Goal: Information Seeking & Learning: Learn about a topic

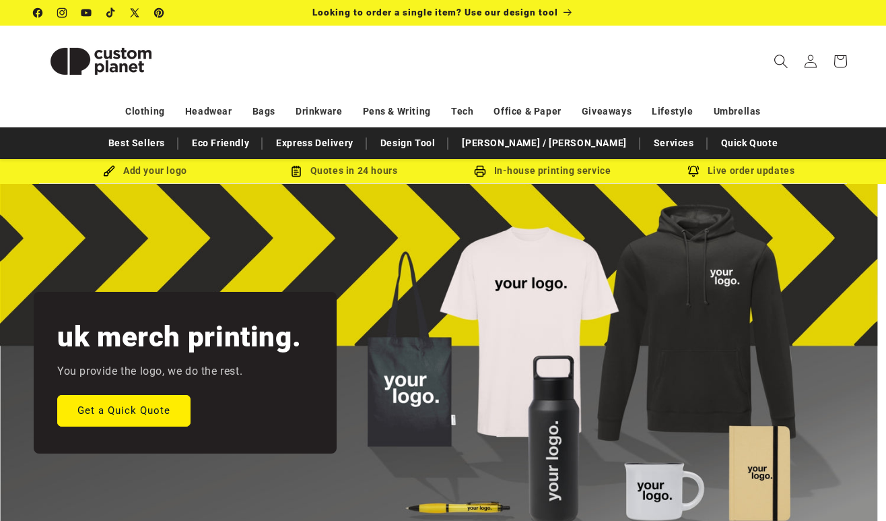
click at [773, 67] on span "Search" at bounding box center [781, 61] width 30 height 30
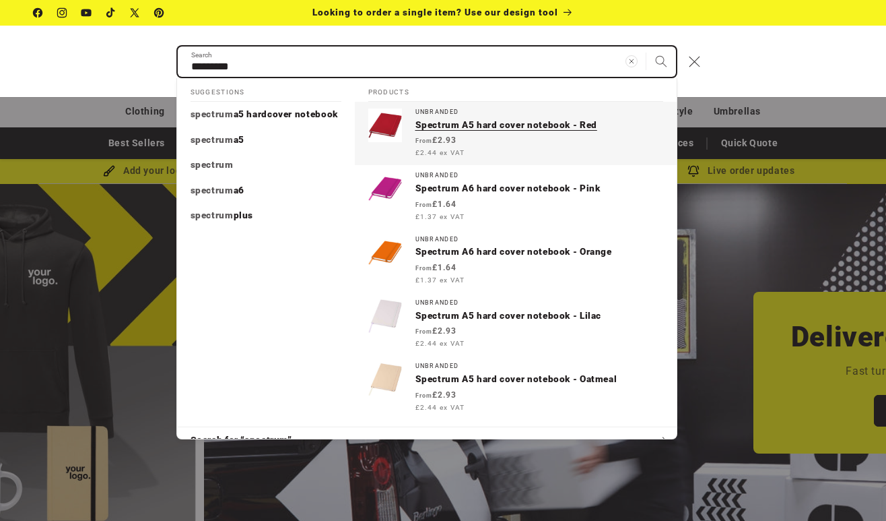
scroll to position [0, 886]
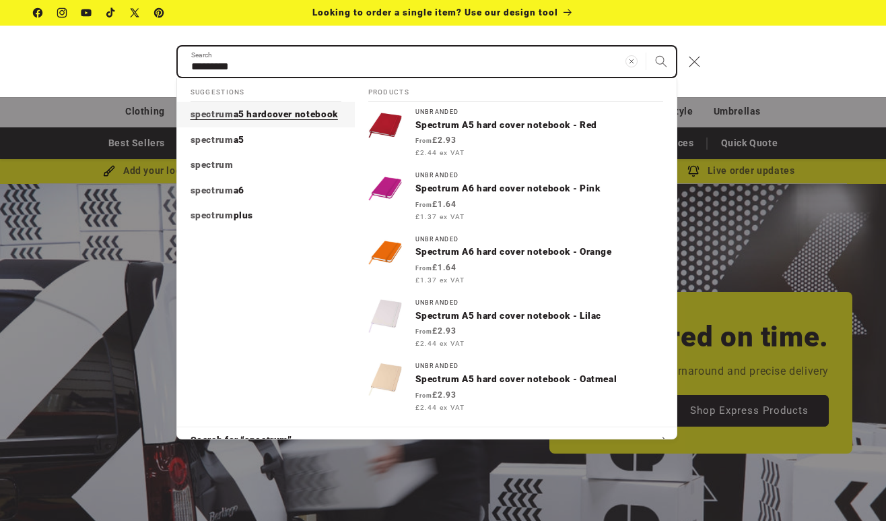
type input "********"
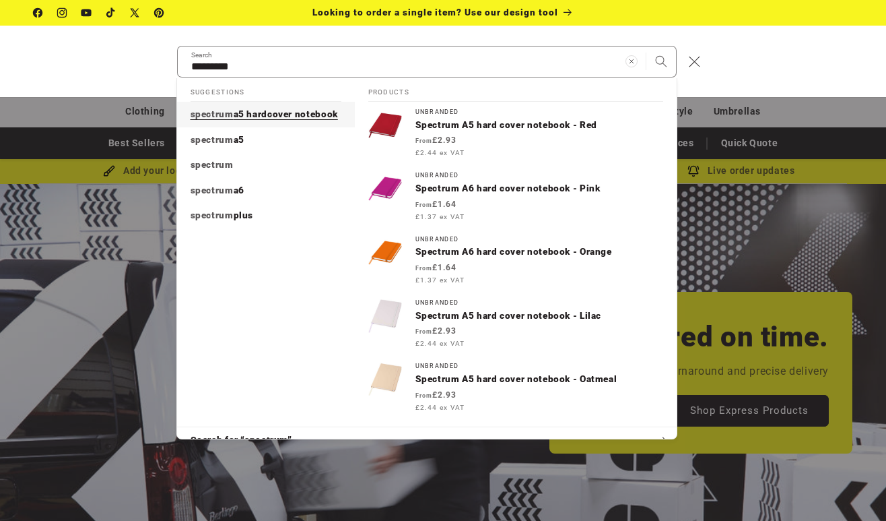
click at [269, 115] on span "a5 hardcover notebook" at bounding box center [286, 113] width 104 height 11
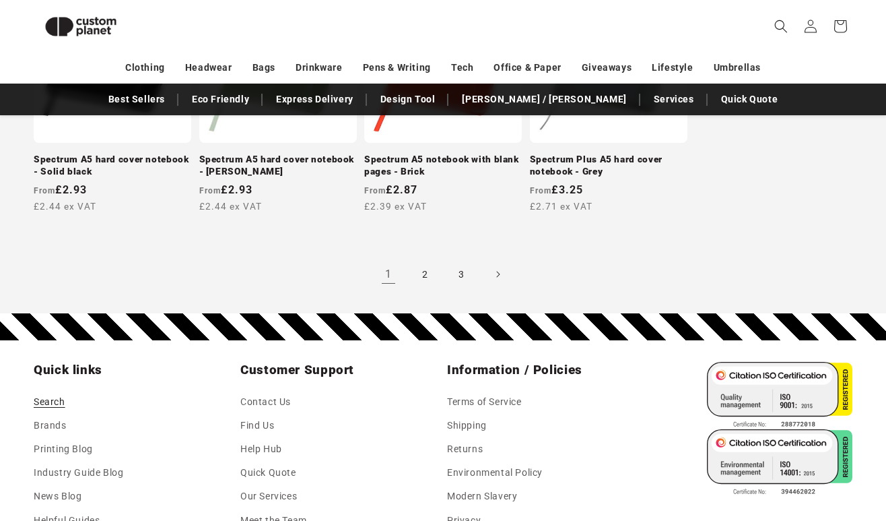
scroll to position [1377, 0]
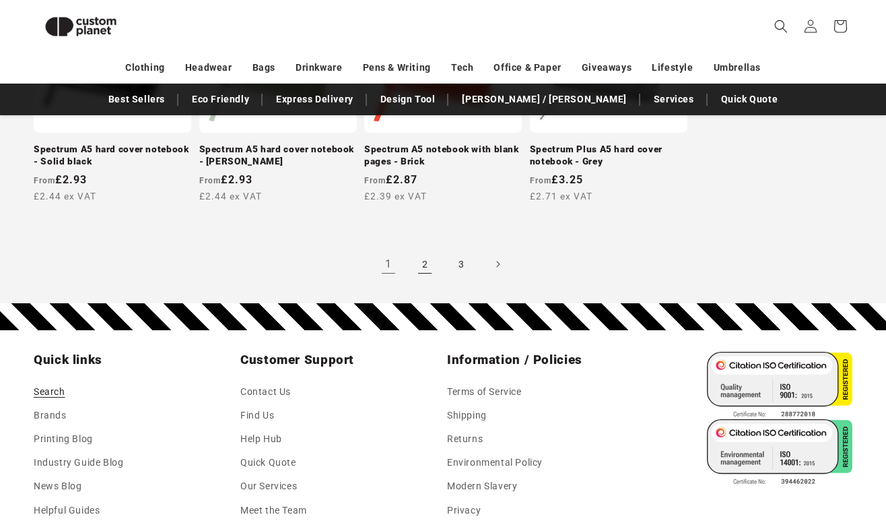
click at [422, 261] on link "2" at bounding box center [425, 264] width 30 height 30
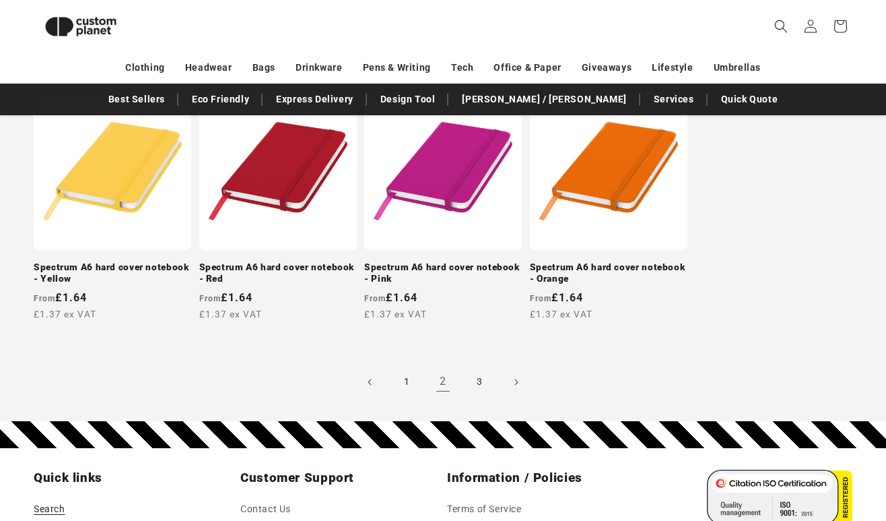
scroll to position [1250, 0]
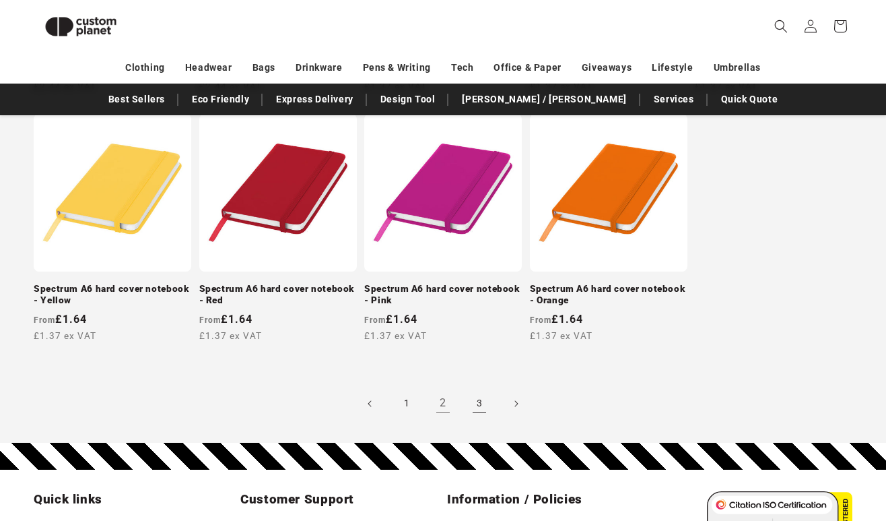
click at [477, 389] on link "3" at bounding box center [480, 404] width 30 height 30
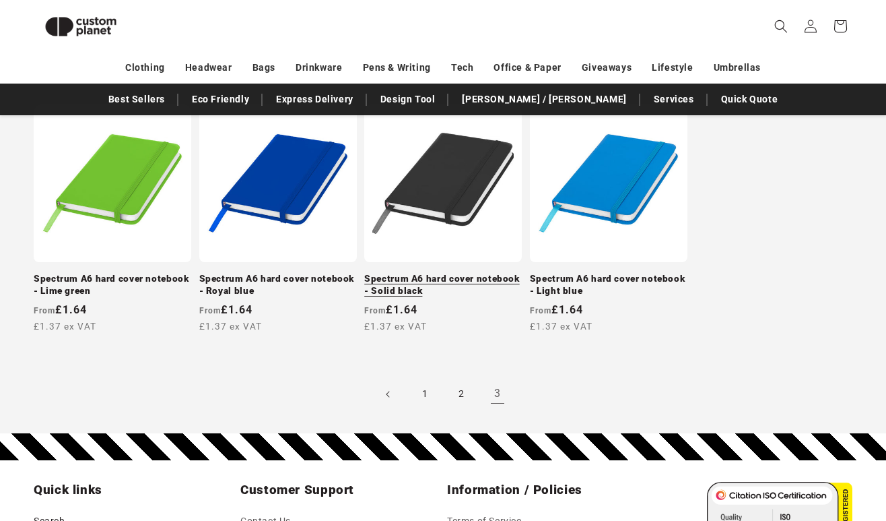
scroll to position [263, 0]
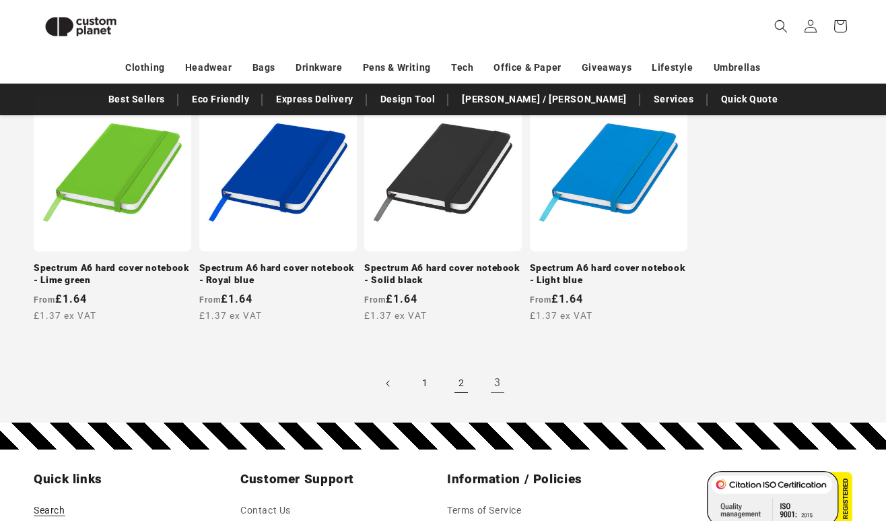
click at [463, 377] on link "2" at bounding box center [462, 383] width 30 height 30
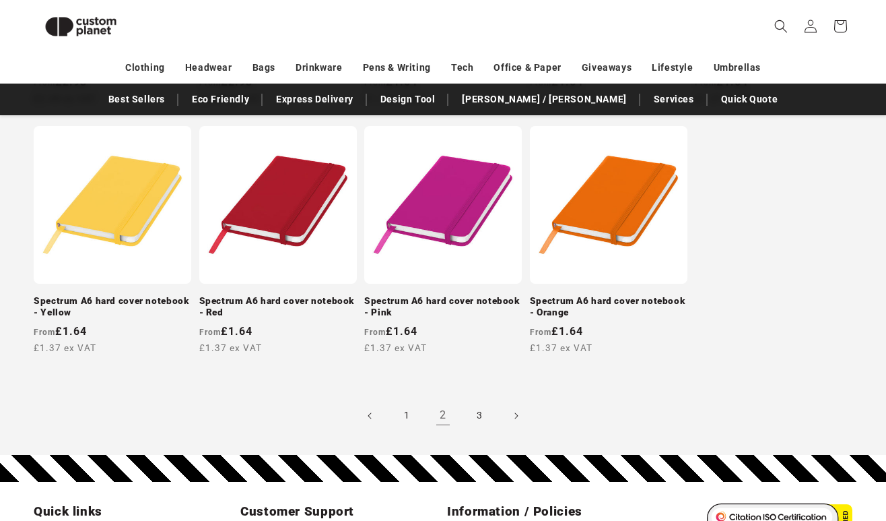
scroll to position [1280, 0]
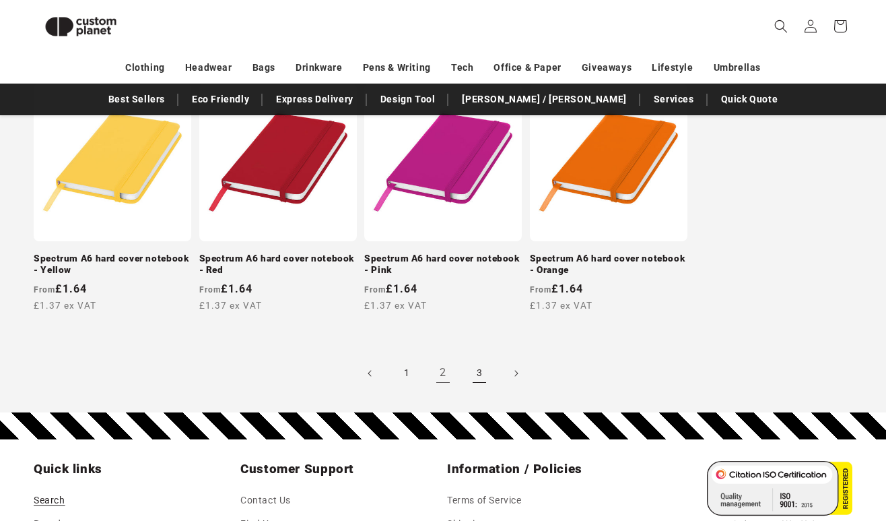
click at [475, 359] on link "3" at bounding box center [480, 373] width 30 height 30
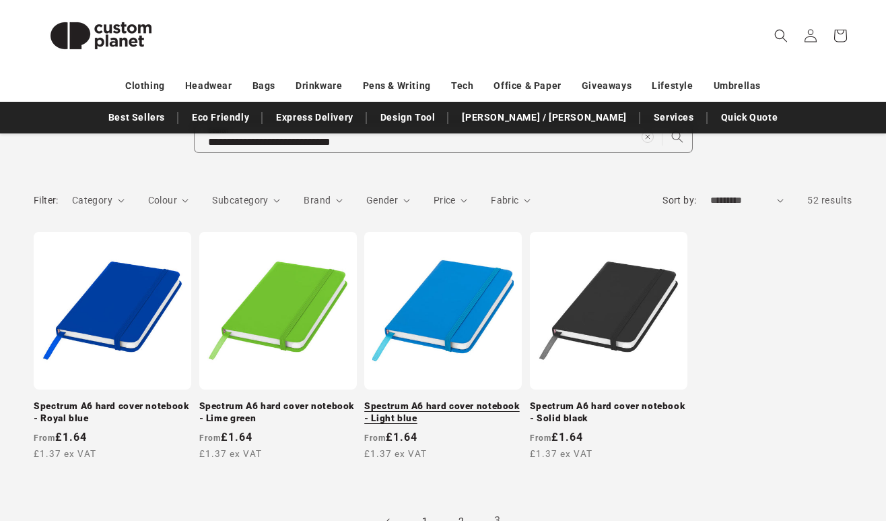
click at [453, 400] on link "Spectrum A6 hard cover notebook - Light blue" at bounding box center [443, 412] width 158 height 24
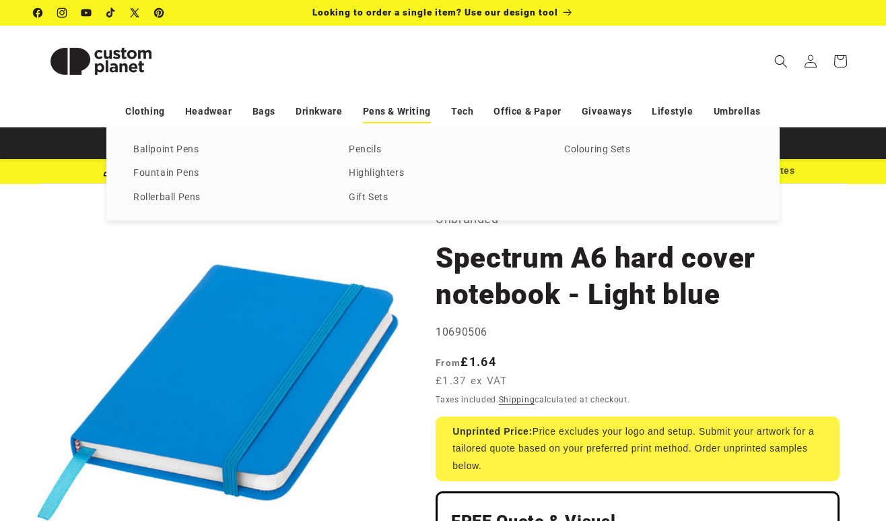
click at [396, 114] on link "Pens & Writing" at bounding box center [397, 112] width 68 height 24
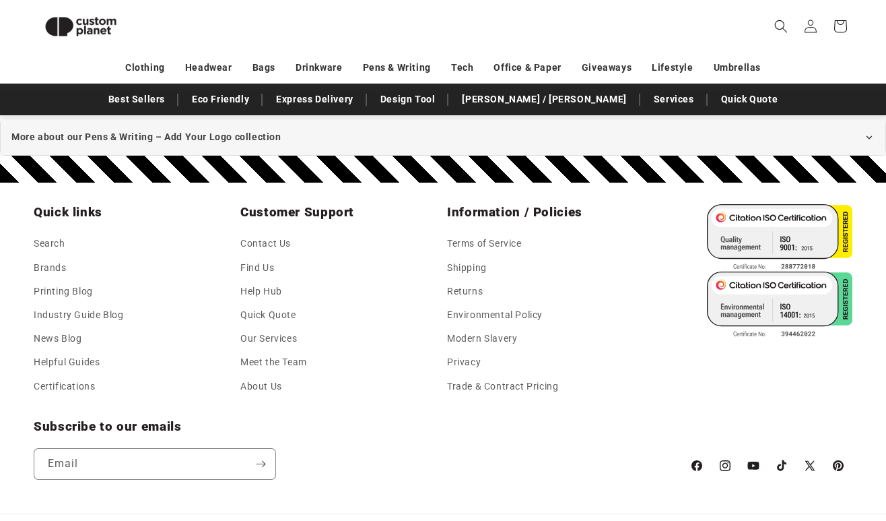
scroll to position [2808, 0]
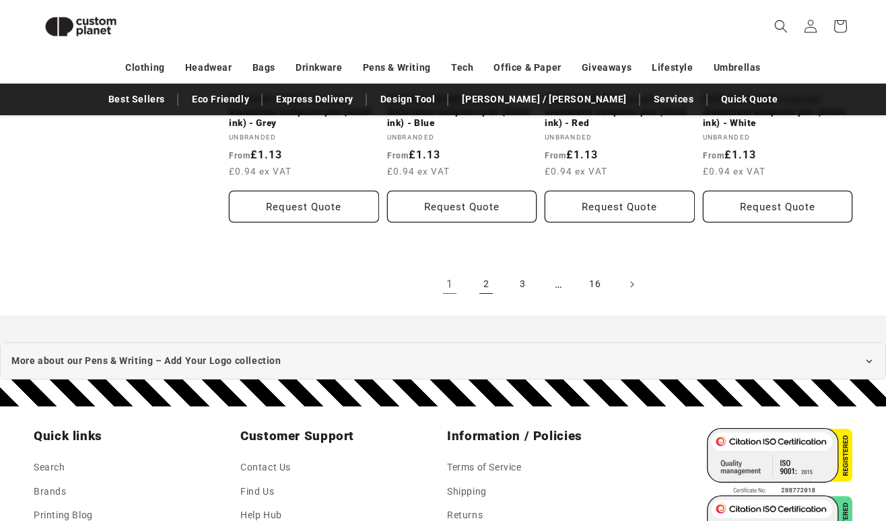
click at [486, 269] on link "2" at bounding box center [486, 284] width 30 height 30
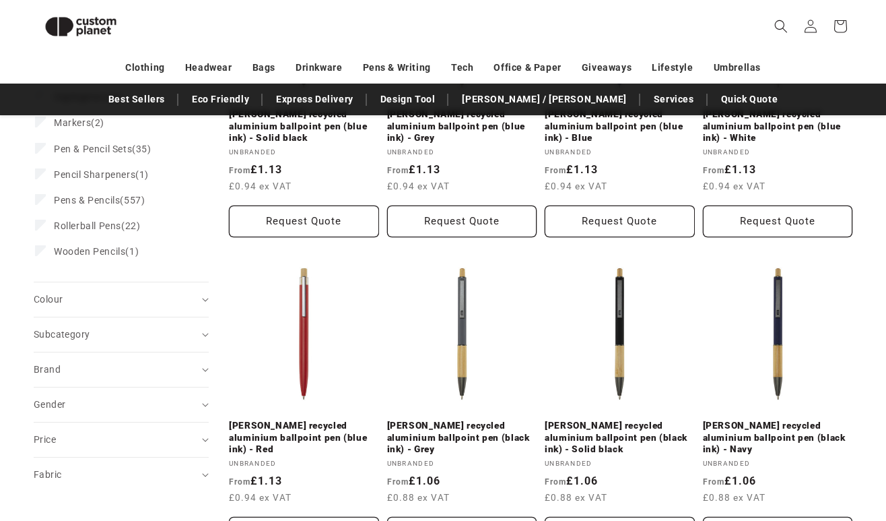
scroll to position [389, 0]
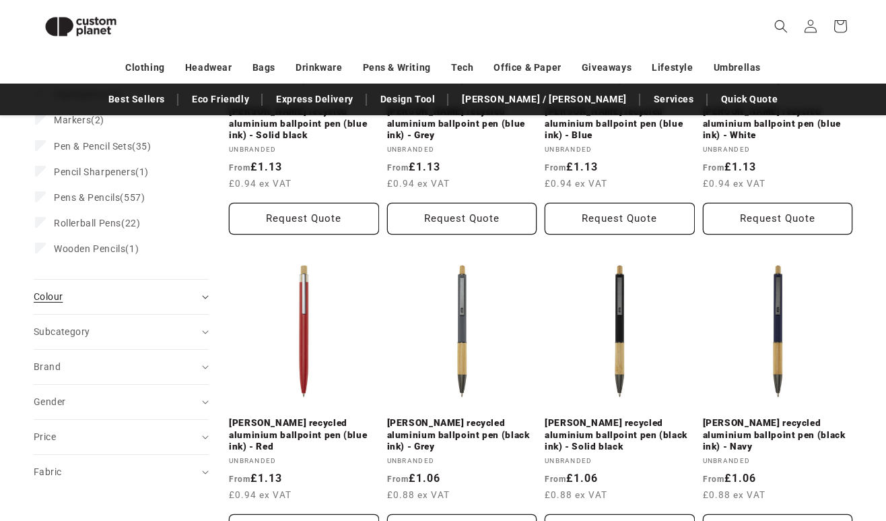
click at [184, 294] on div "Colour (0)" at bounding box center [116, 297] width 164 height 14
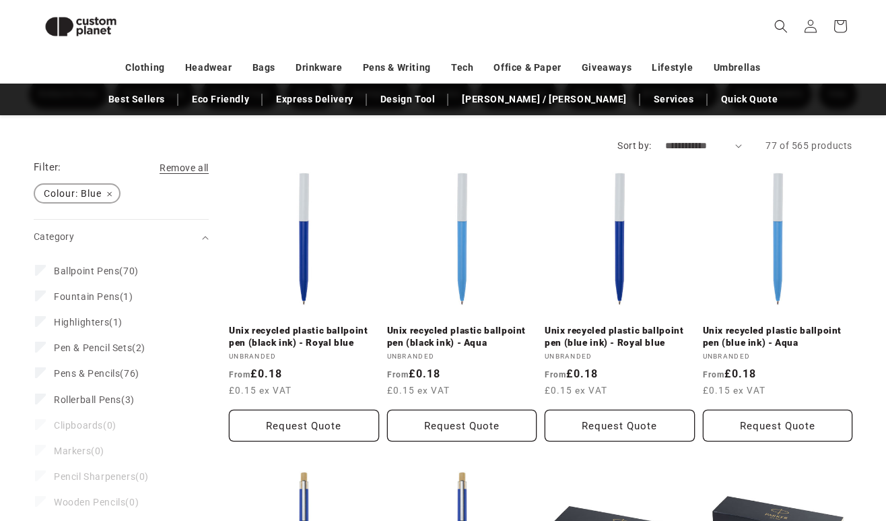
click at [108, 194] on span "Colour: Blue Remove filter" at bounding box center [77, 194] width 84 height 18
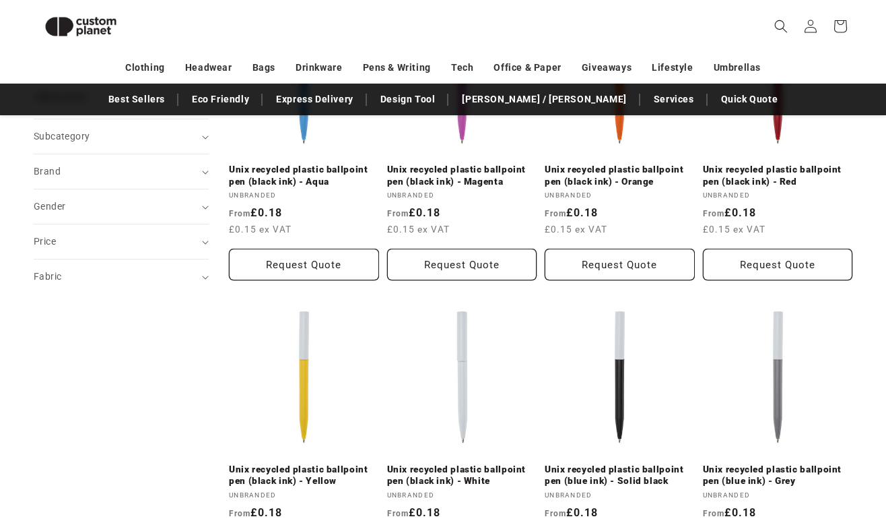
scroll to position [852, 0]
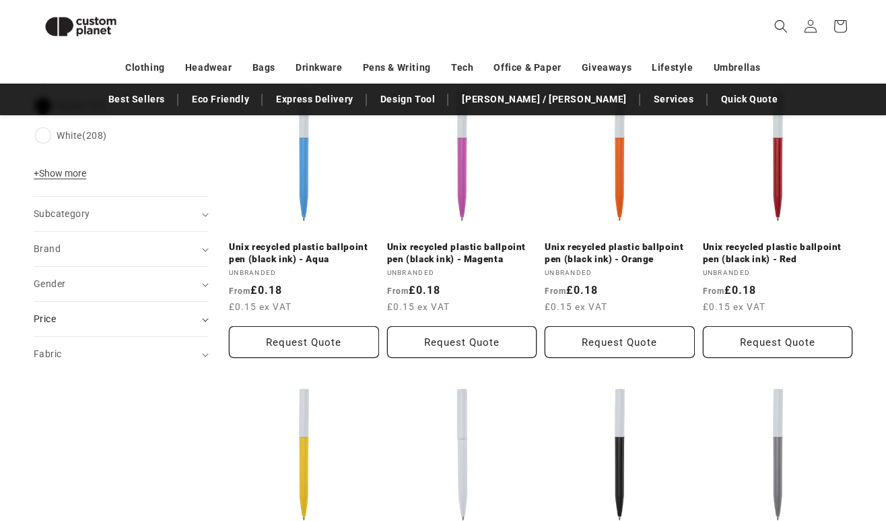
click at [88, 321] on div "Price" at bounding box center [116, 319] width 164 height 14
click at [200, 252] on summary "Brand (0)" at bounding box center [121, 249] width 175 height 34
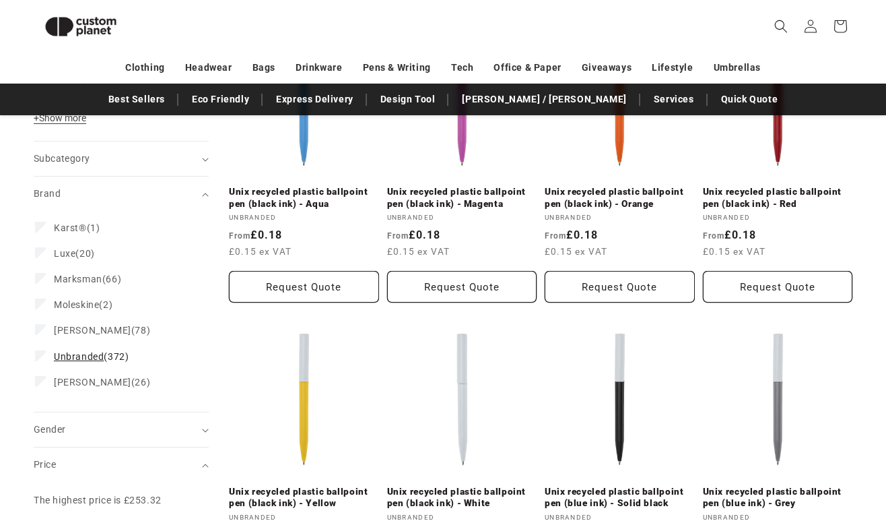
scroll to position [905, 0]
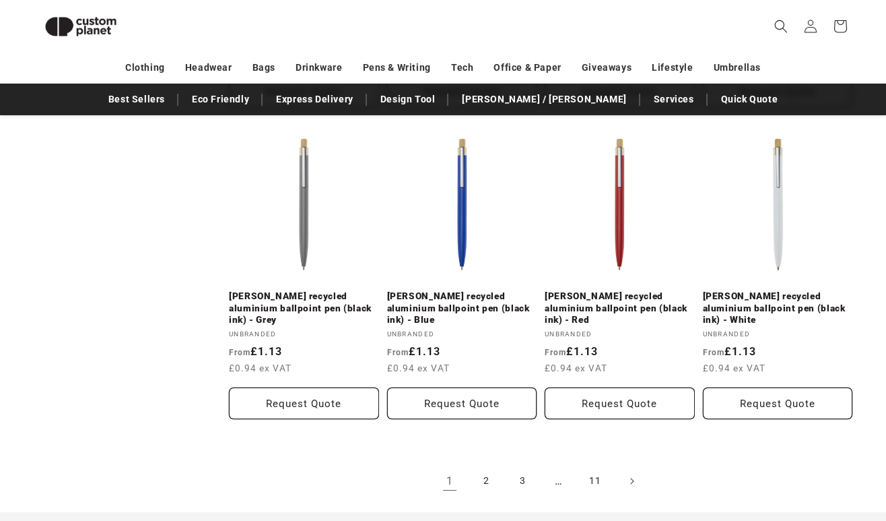
scroll to position [2606, 0]
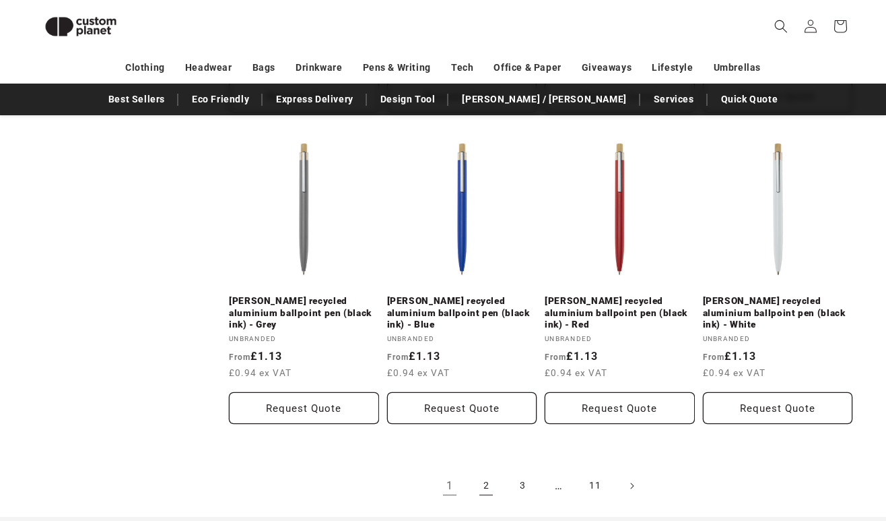
click at [489, 471] on link "2" at bounding box center [486, 486] width 30 height 30
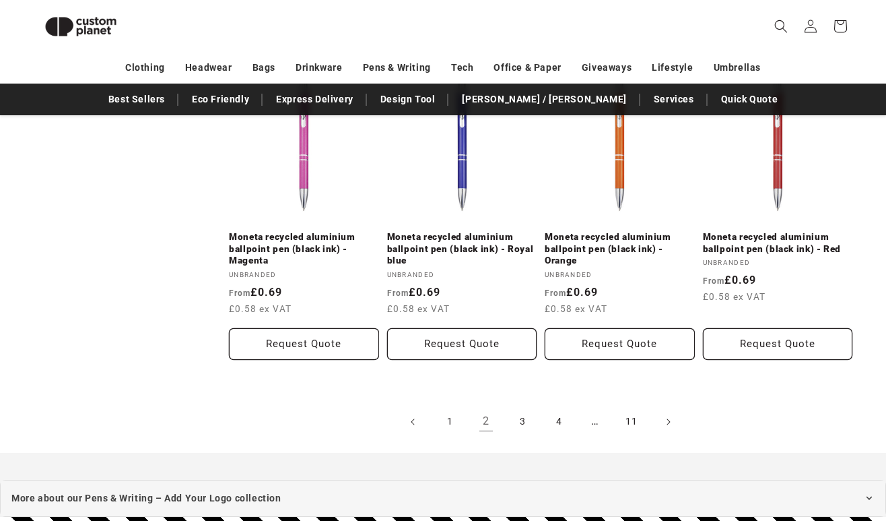
scroll to position [2761, 0]
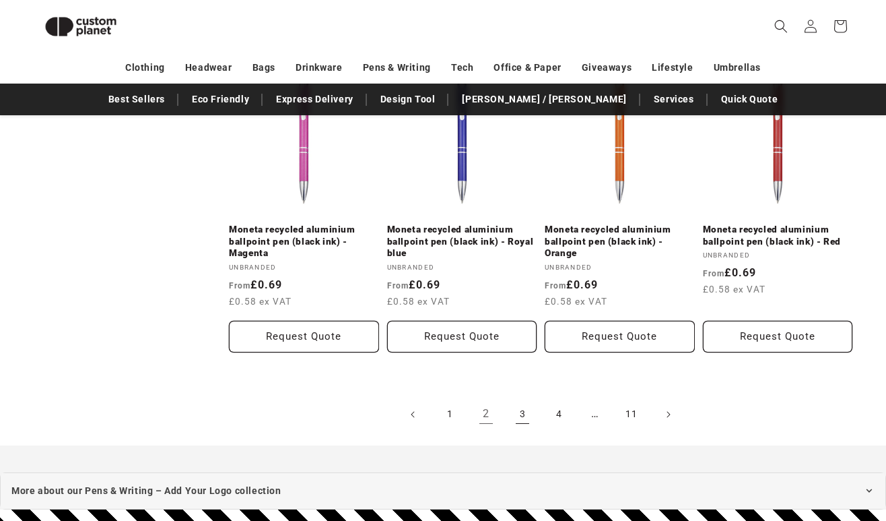
click at [523, 418] on link "3" at bounding box center [523, 414] width 30 height 30
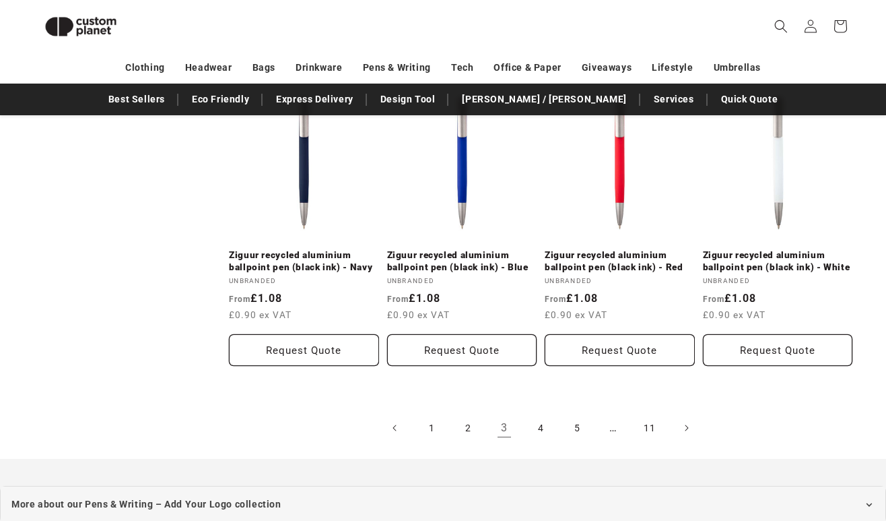
scroll to position [2751, 0]
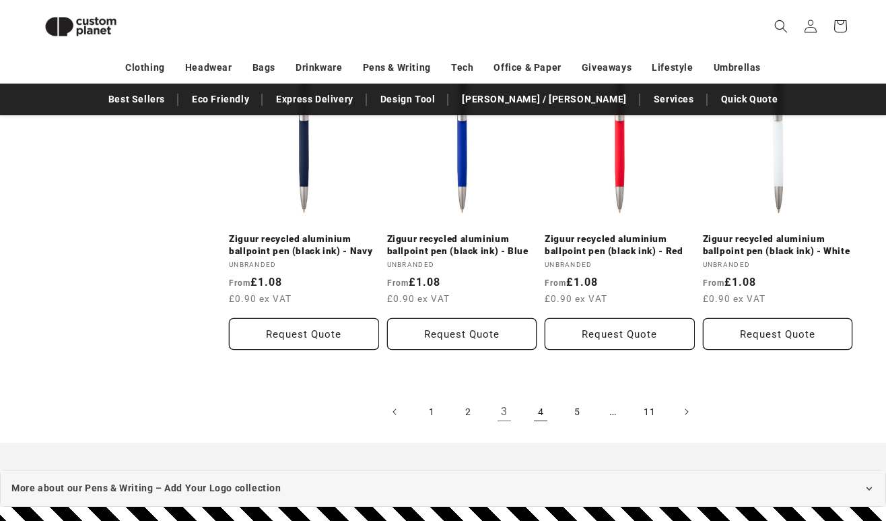
click at [541, 403] on link "4" at bounding box center [541, 412] width 30 height 30
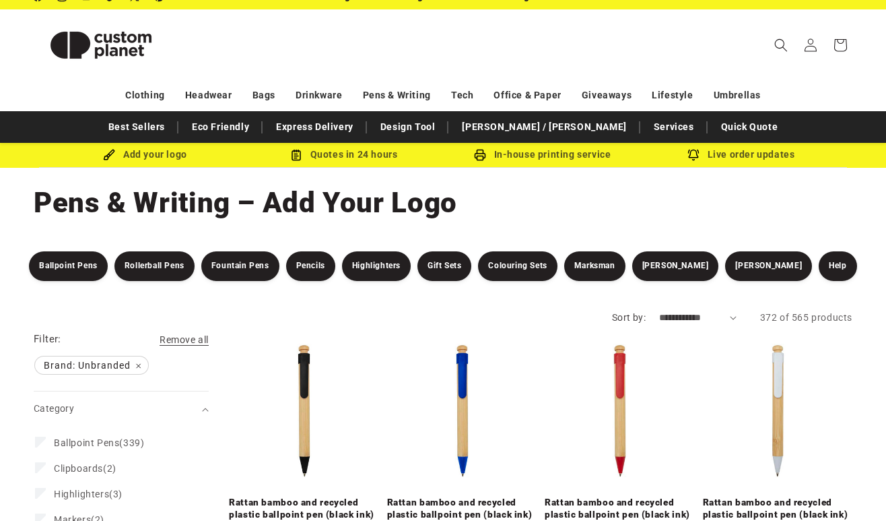
scroll to position [19, 0]
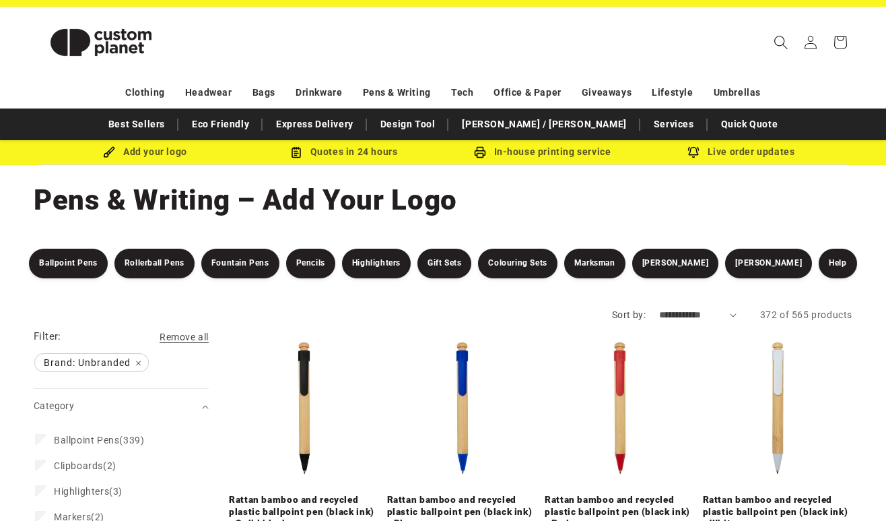
click at [781, 41] on icon "Search" at bounding box center [781, 42] width 14 height 14
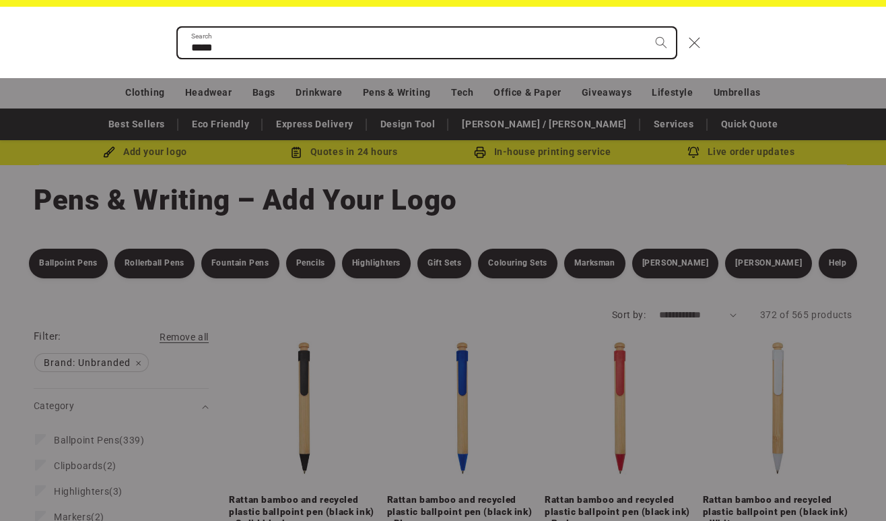
type input "****"
click at [647, 28] on button "Search" at bounding box center [662, 43] width 30 height 30
click at [267, 44] on input "****" at bounding box center [427, 43] width 498 height 30
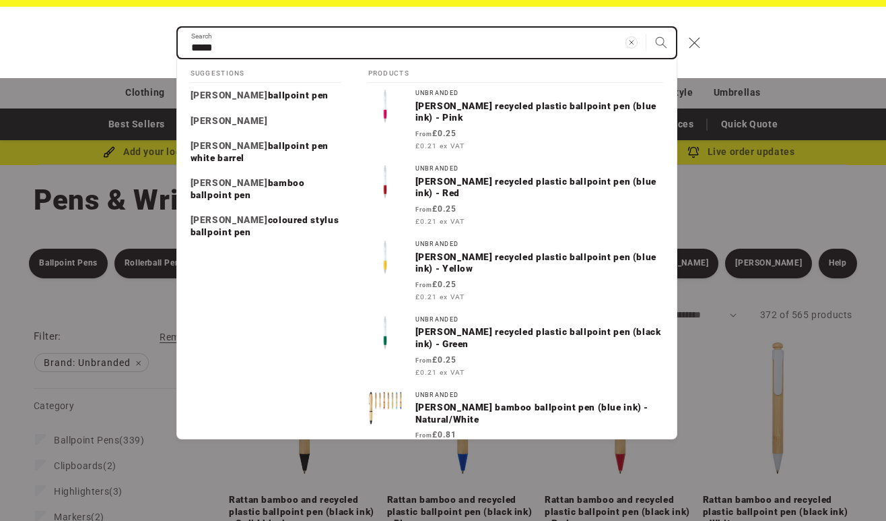
click at [647, 28] on button "Search" at bounding box center [662, 43] width 30 height 30
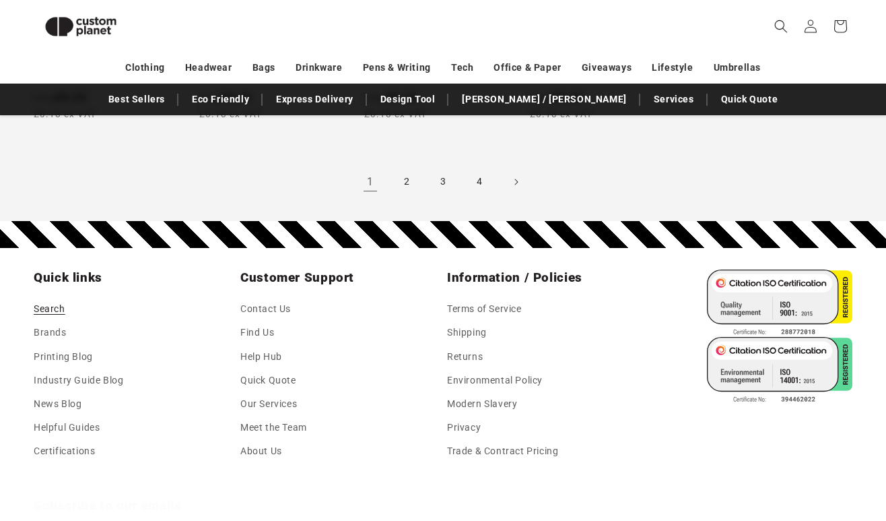
scroll to position [1511, 0]
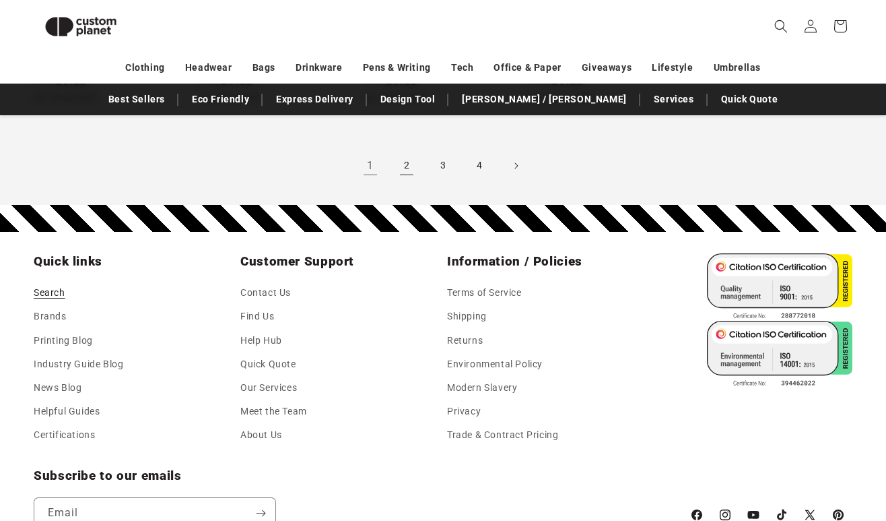
click at [409, 151] on link "2" at bounding box center [407, 166] width 30 height 30
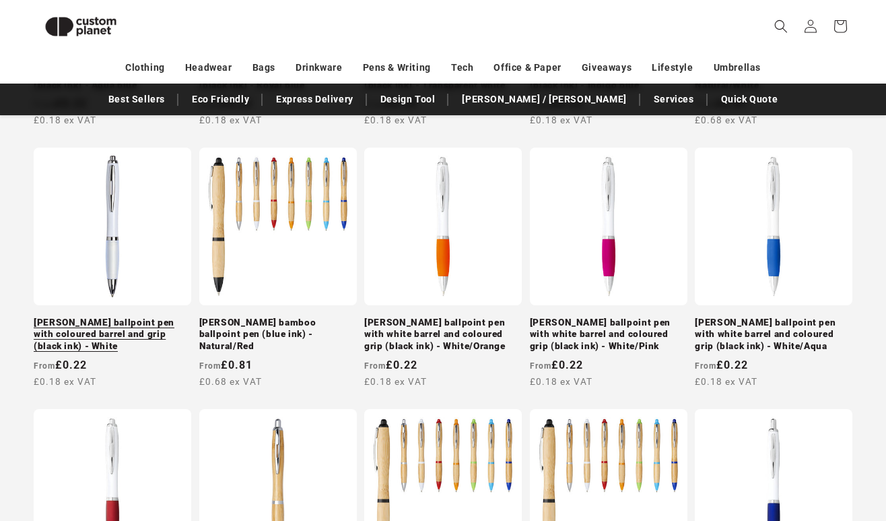
scroll to position [721, 0]
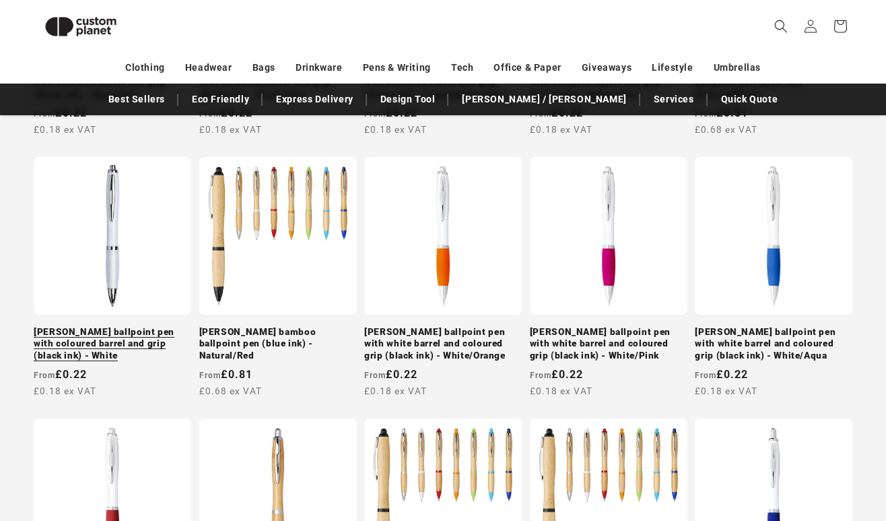
click at [113, 326] on link "[PERSON_NAME] ballpoint pen with coloured barrel and grip (black ink) - White" at bounding box center [113, 344] width 158 height 36
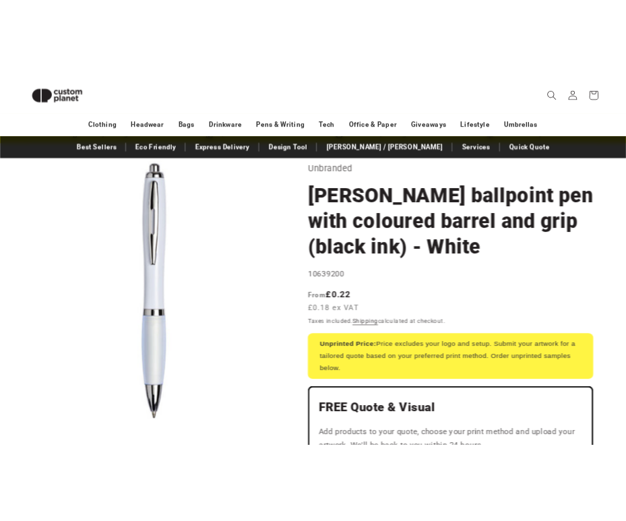
scroll to position [30, 0]
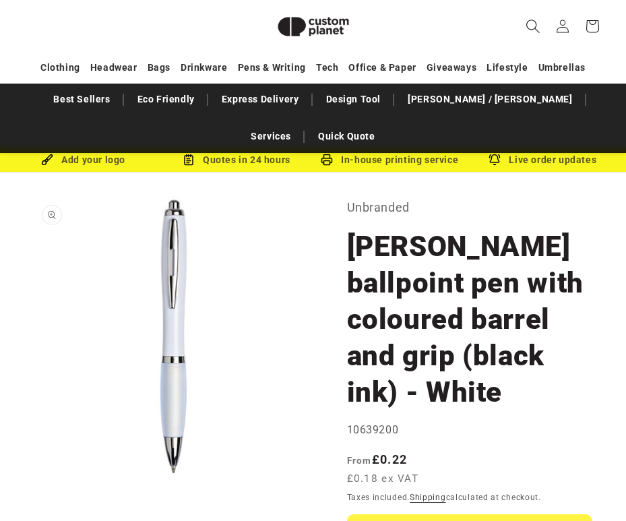
click at [535, 31] on icon "Search" at bounding box center [532, 26] width 14 height 14
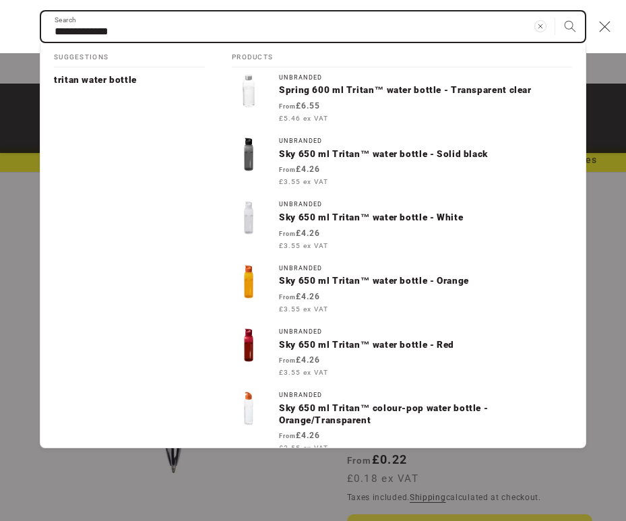
type input "**********"
click at [555, 11] on button "Search" at bounding box center [570, 26] width 30 height 30
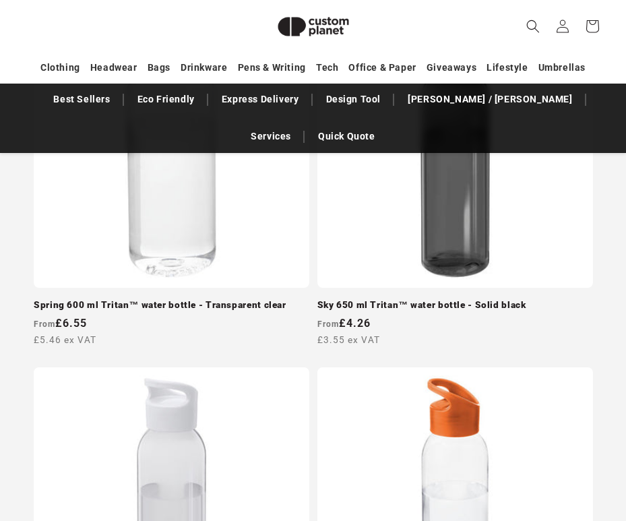
scroll to position [409, 0]
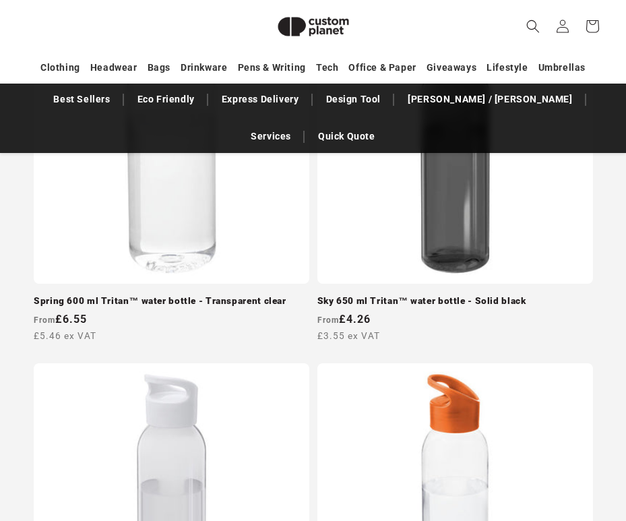
click at [149, 295] on link "Spring 600 ml Tritan™ water bottle - Transparent clear" at bounding box center [171, 301] width 275 height 12
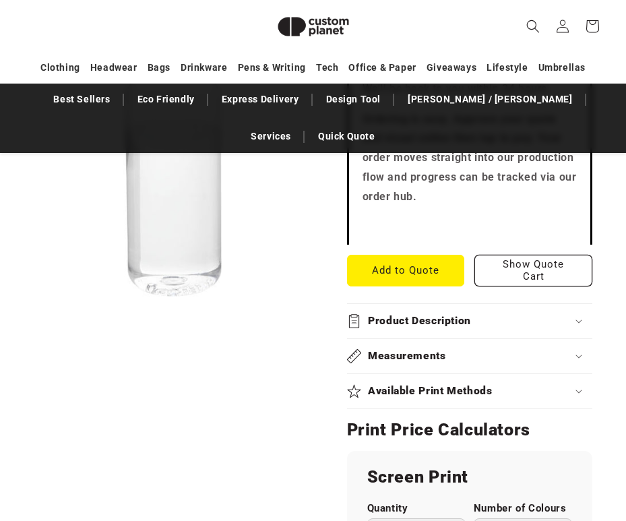
scroll to position [651, 0]
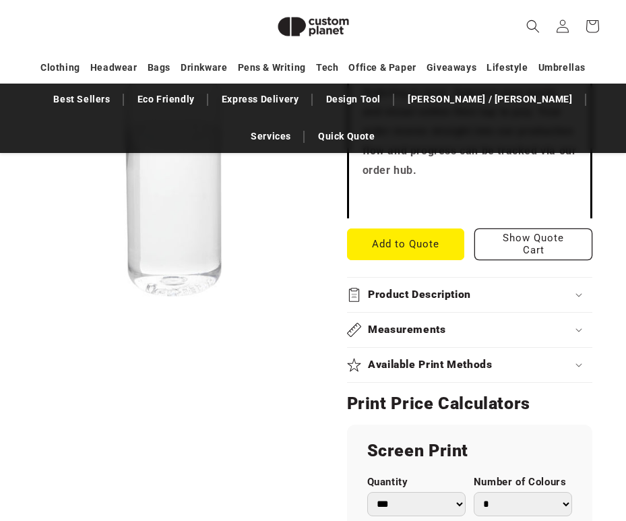
click at [449, 277] on summary "Product Description" at bounding box center [470, 294] width 246 height 34
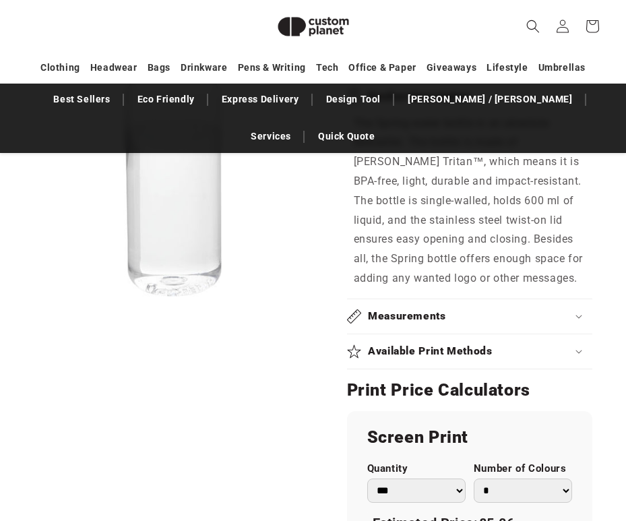
click at [444, 309] on h2 "Measurements" at bounding box center [407, 316] width 78 height 14
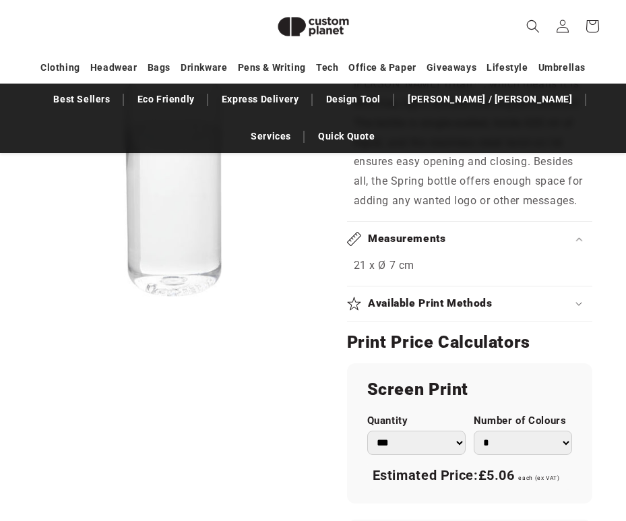
scroll to position [954, 0]
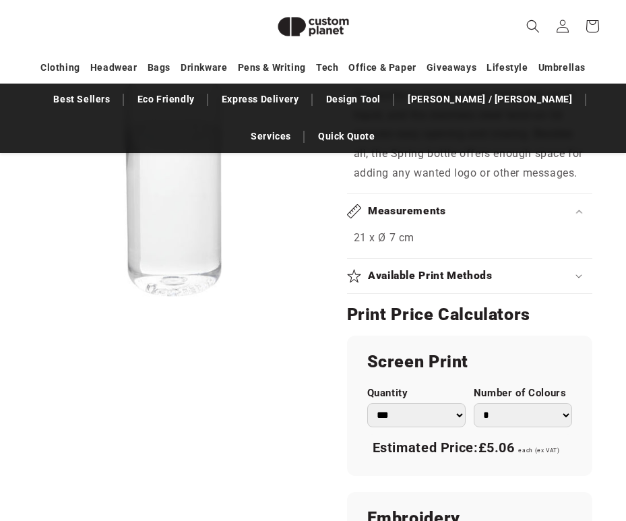
click at [441, 269] on h2 "Available Print Methods" at bounding box center [430, 276] width 125 height 14
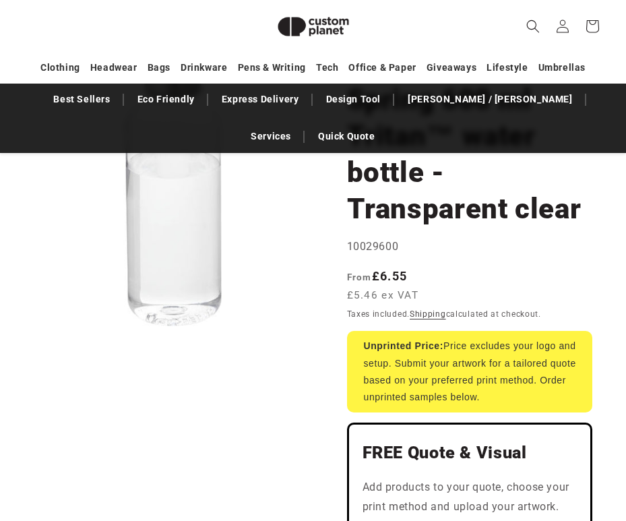
scroll to position [162, 0]
